Goal: Task Accomplishment & Management: Manage account settings

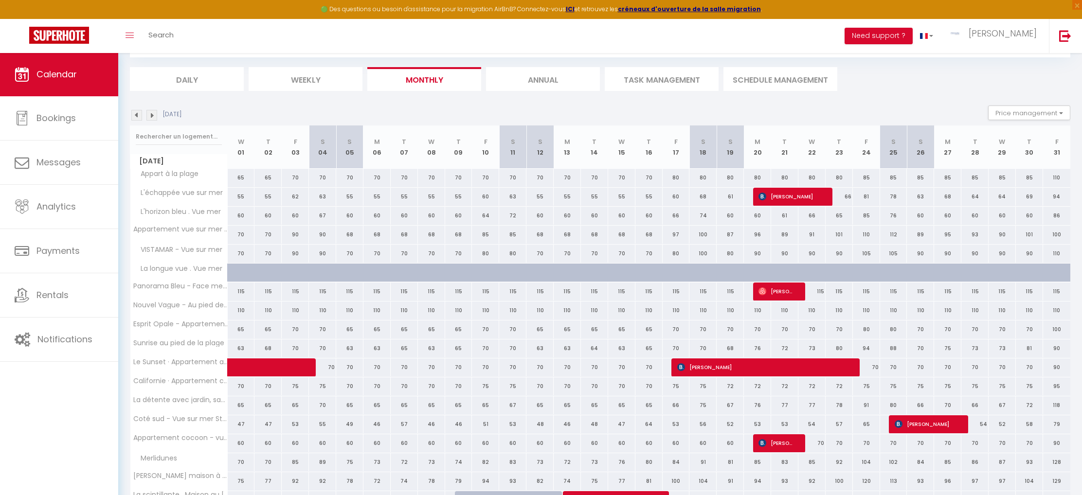
scroll to position [53, 0]
click at [139, 113] on img at bounding box center [136, 115] width 11 height 11
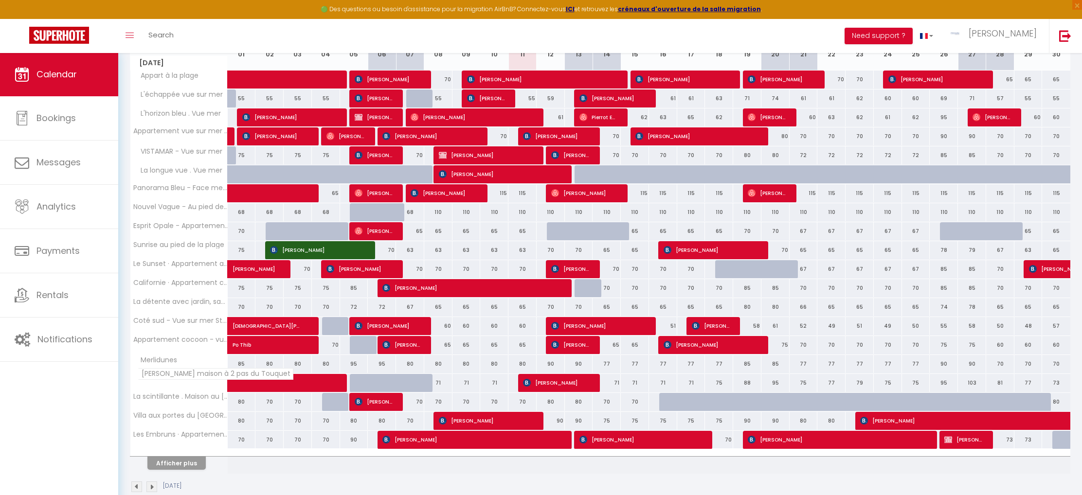
scroll to position [151, 0]
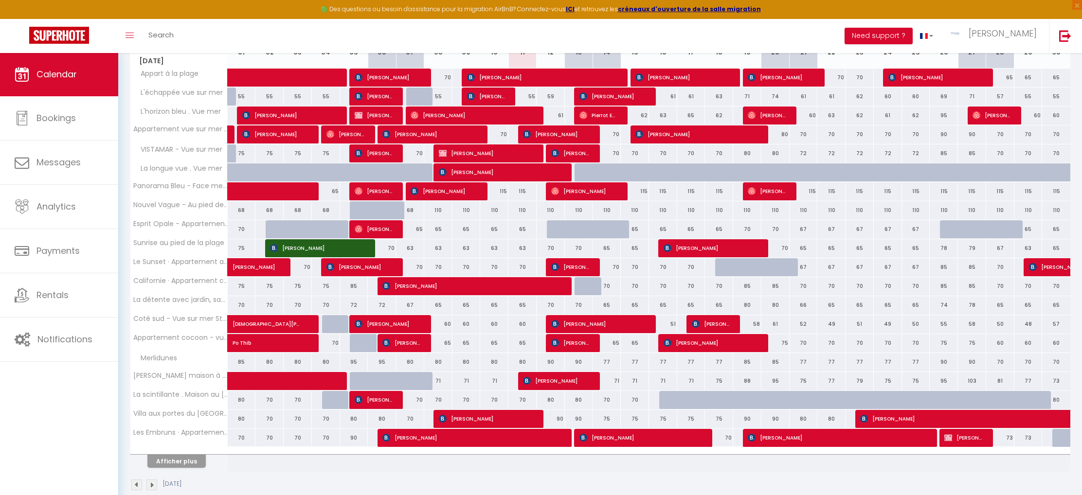
click at [183, 458] on button "Afficher plus" at bounding box center [176, 461] width 58 height 13
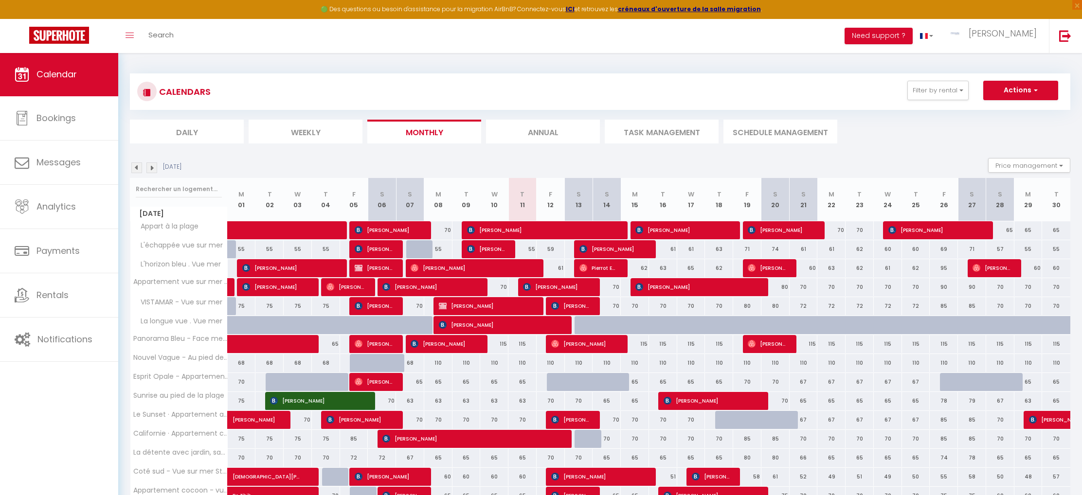
scroll to position [0, 0]
click at [156, 171] on img at bounding box center [151, 167] width 11 height 11
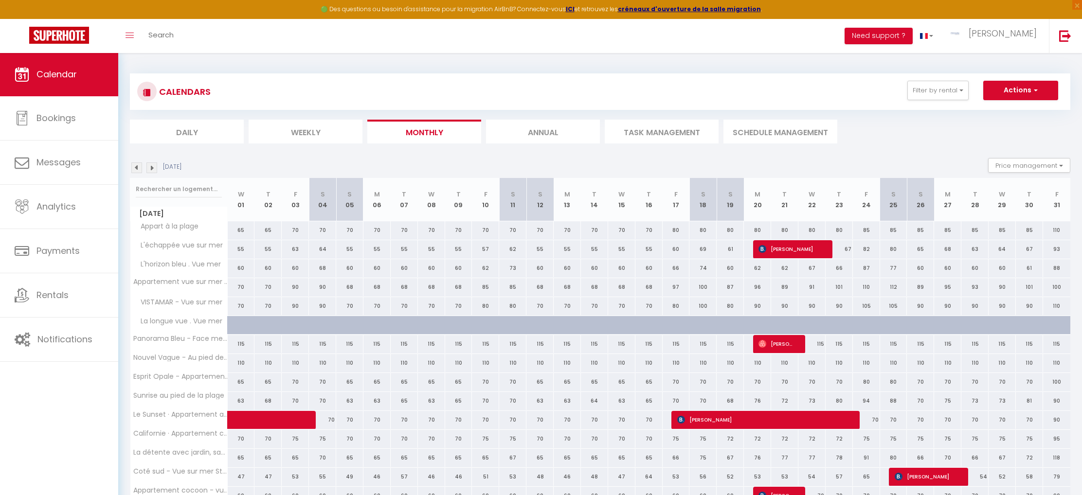
scroll to position [11, 0]
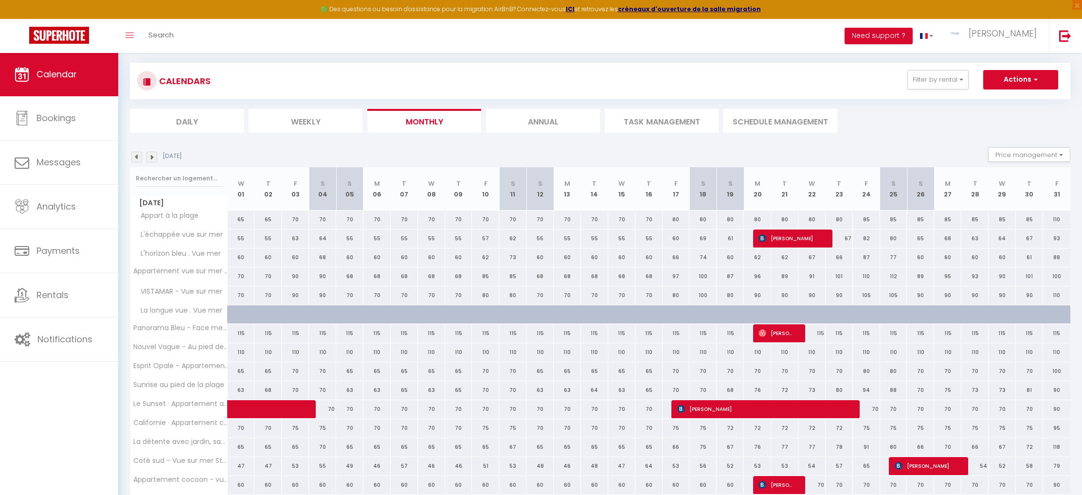
click at [140, 161] on img at bounding box center [136, 157] width 11 height 11
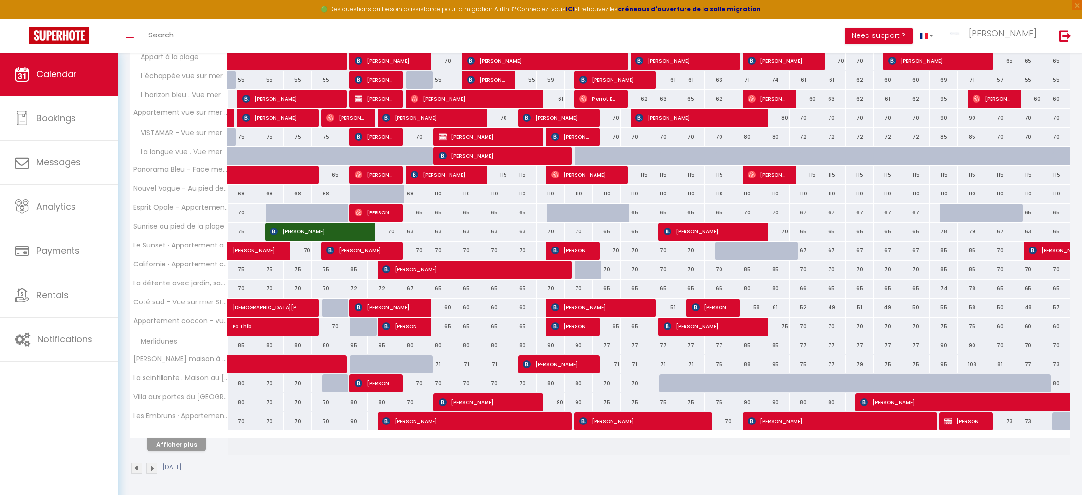
scroll to position [169, 0]
click at [189, 446] on button "Afficher plus" at bounding box center [176, 445] width 58 height 13
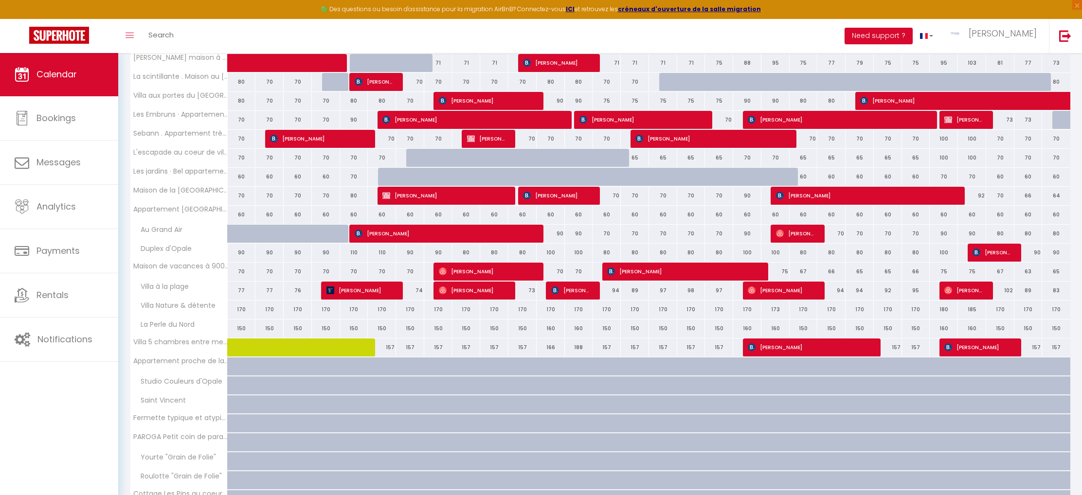
scroll to position [470, 0]
click at [1061, 292] on div "83" at bounding box center [1056, 291] width 28 height 18
type input "83"
type input "[DATE]"
type input "Mer 01 Octobre 2025"
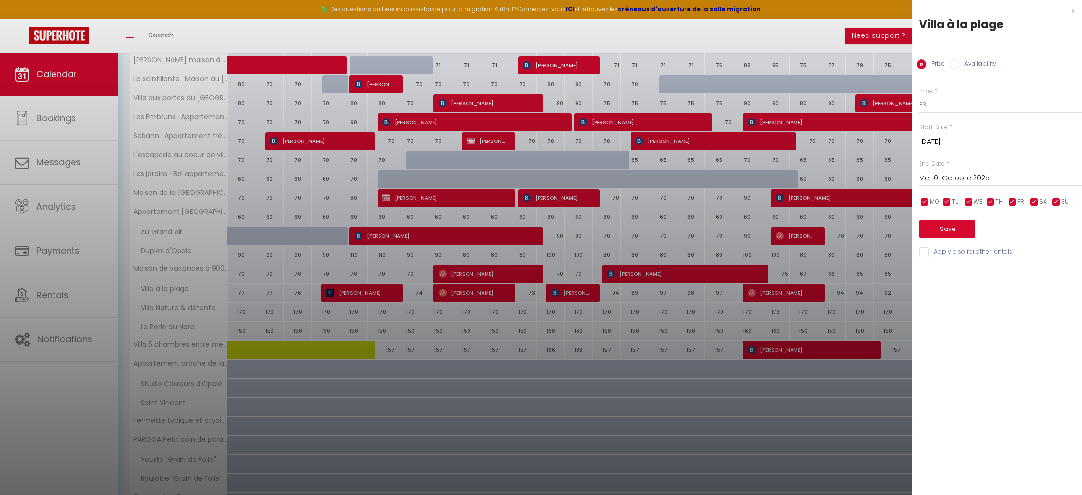
scroll to position [468, 0]
click at [957, 63] on input "Availability" at bounding box center [955, 64] width 10 height 10
radio input "true"
radio input "false"
select select "0"
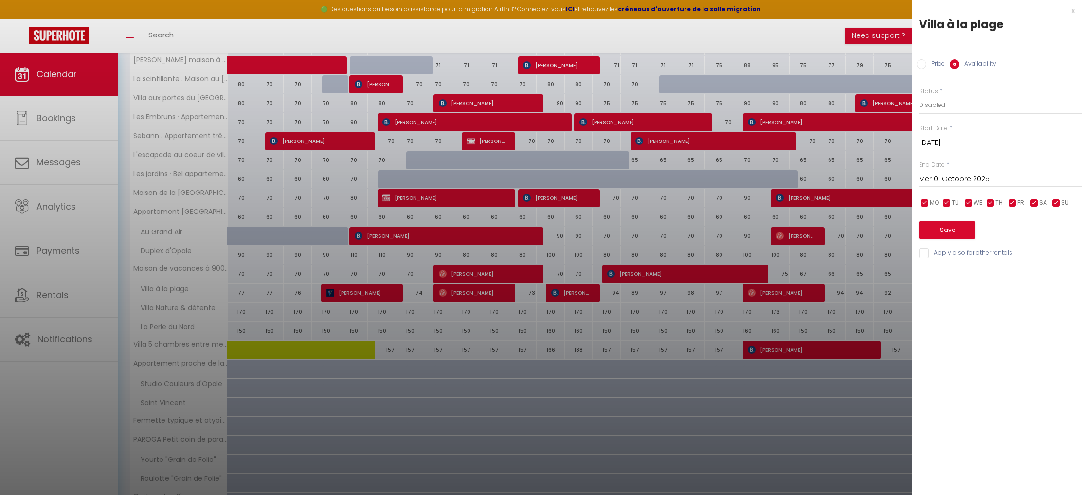
click at [948, 225] on button "Save" at bounding box center [947, 230] width 56 height 18
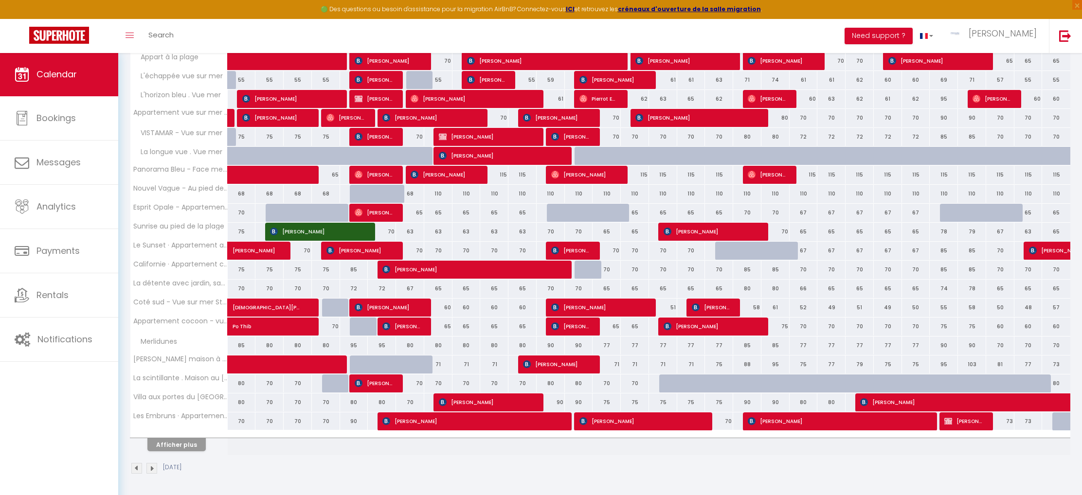
scroll to position [169, 0]
click at [186, 449] on button "Afficher plus" at bounding box center [176, 445] width 58 height 13
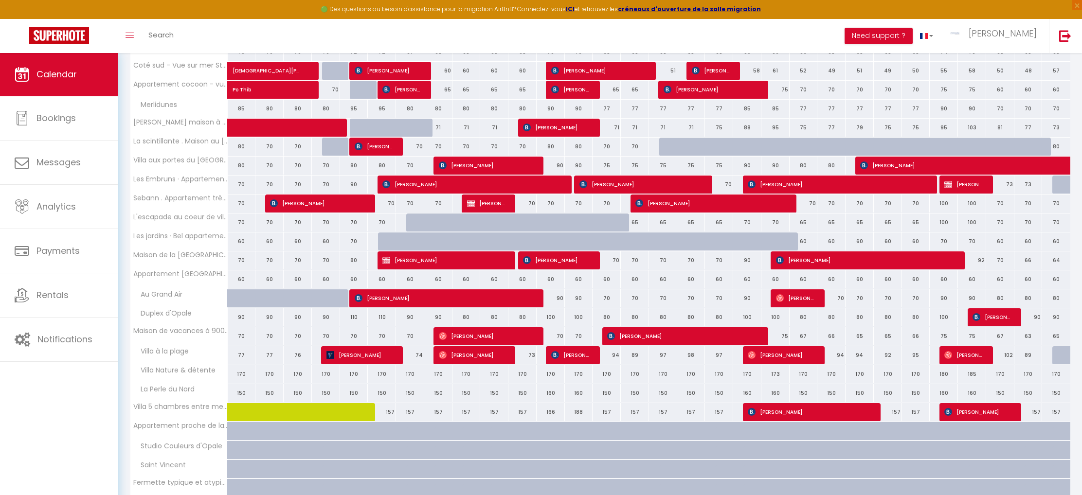
scroll to position [407, 0]
